Goal: Information Seeking & Learning: Learn about a topic

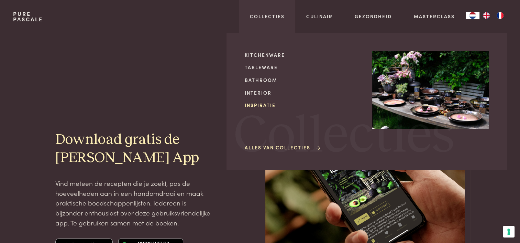
click at [261, 104] on link "Inspiratie" at bounding box center [303, 104] width 117 height 7
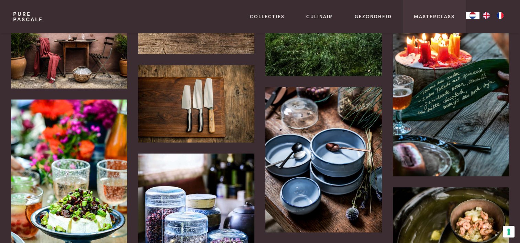
scroll to position [585, 0]
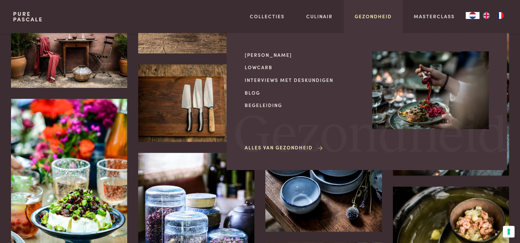
click at [369, 16] on link "Gezondheid" at bounding box center [373, 16] width 37 height 7
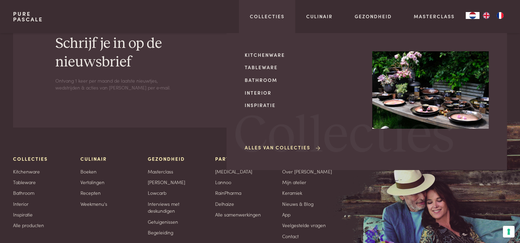
scroll to position [1582, 0]
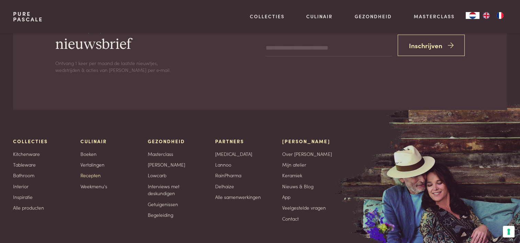
click at [94, 175] on link "Recepten" at bounding box center [90, 175] width 20 height 7
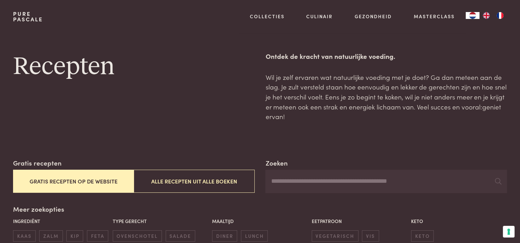
click at [74, 183] on button "Gratis recepten op de website" at bounding box center [73, 181] width 121 height 23
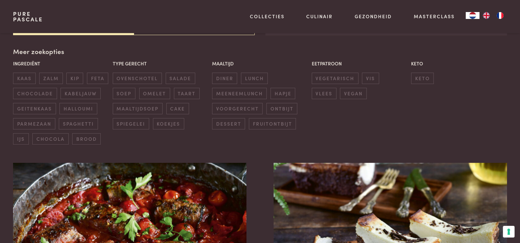
scroll to position [158, 0]
click at [78, 79] on span "kip" at bounding box center [74, 77] width 17 height 11
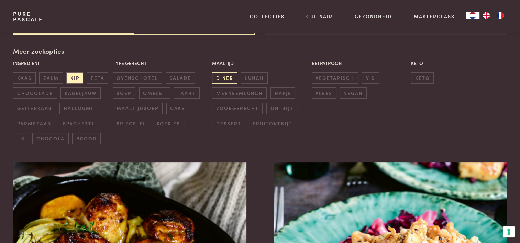
click at [224, 76] on span "diner" at bounding box center [224, 77] width 25 height 11
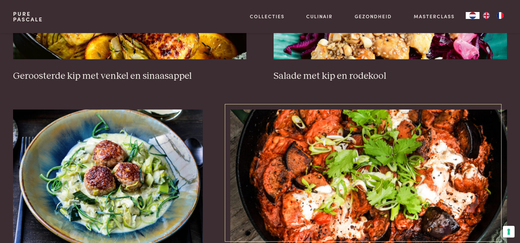
scroll to position [295, 0]
